Goal: Task Accomplishment & Management: Manage account settings

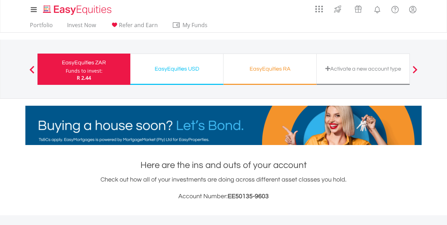
scroll to position [67, 132]
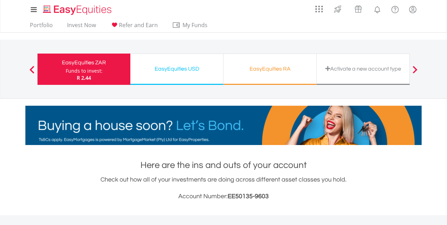
click at [261, 69] on div "EasyEquities RA" at bounding box center [270, 69] width 85 height 10
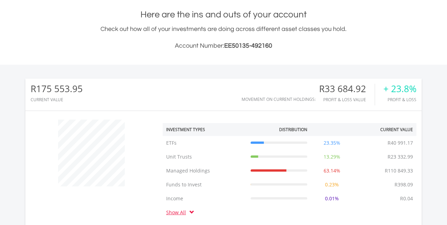
scroll to position [35, 0]
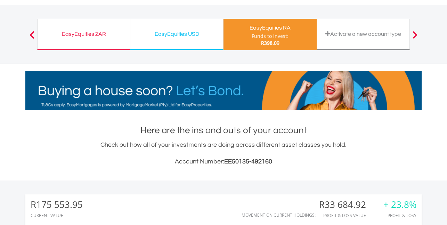
click at [166, 31] on div "EasyEquities USD" at bounding box center [177, 34] width 85 height 10
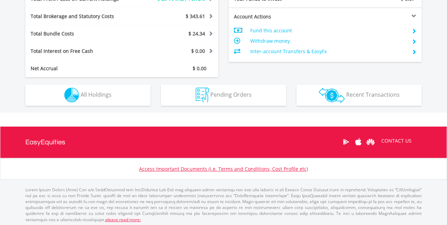
scroll to position [376, 0]
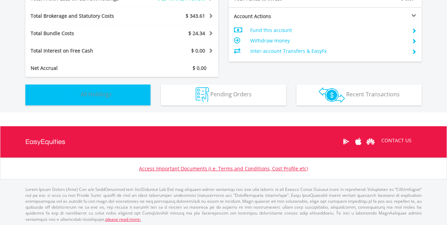
click at [105, 93] on span "All Holdings" at bounding box center [96, 94] width 31 height 8
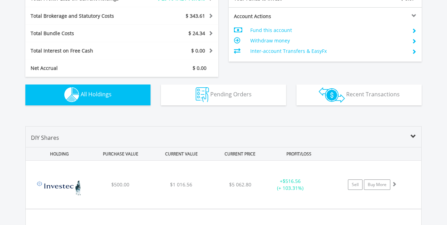
scroll to position [502, 0]
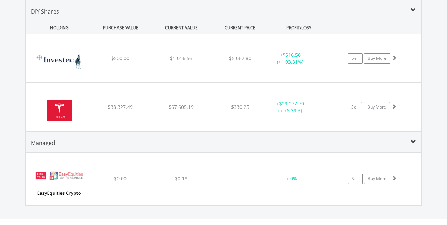
click at [101, 62] on div "$38 327.49" at bounding box center [120, 58] width 59 height 7
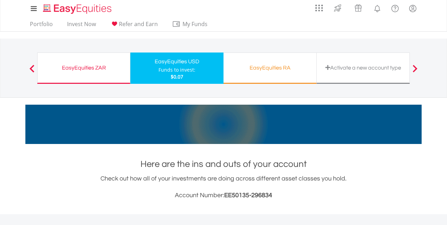
scroll to position [0, 0]
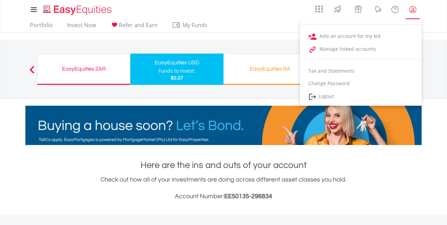
click at [413, 10] on lord-icon "My Profile" at bounding box center [413, 9] width 9 height 9
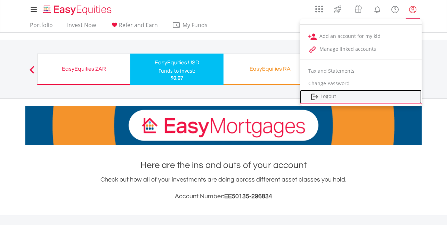
click at [332, 96] on link "Logout" at bounding box center [361, 97] width 122 height 14
